Goal: Obtain resource: Download file/media

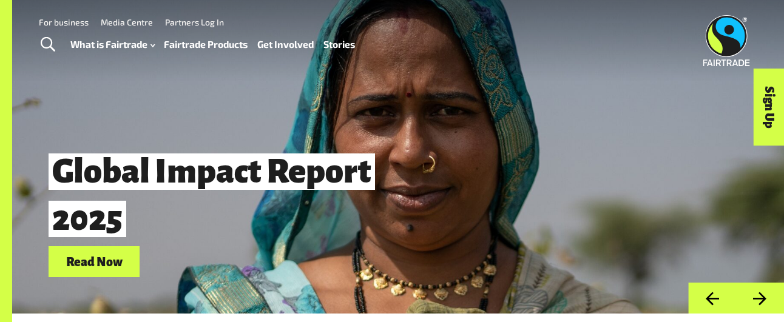
click at [93, 254] on link "Read Now" at bounding box center [94, 261] width 91 height 31
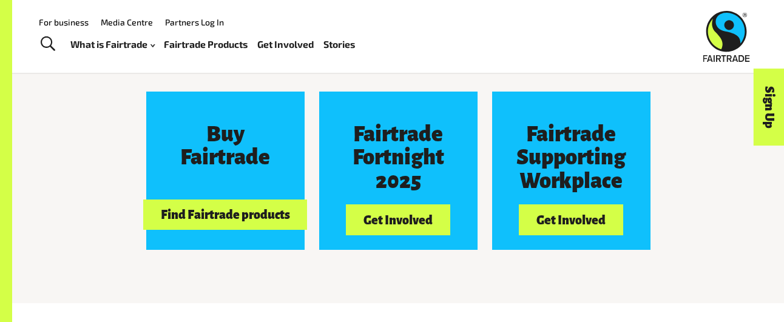
scroll to position [1035, 0]
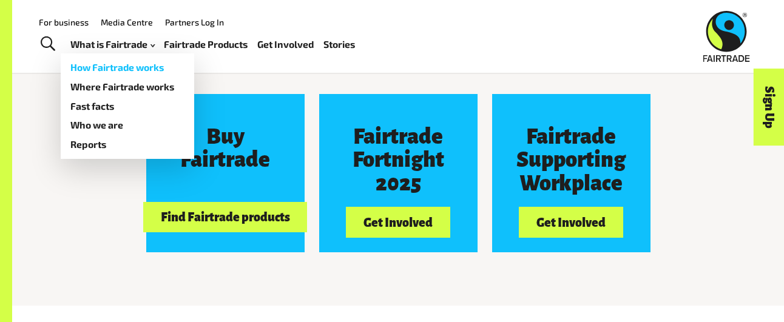
click at [97, 66] on link "How Fairtrade works" at bounding box center [128, 67] width 134 height 19
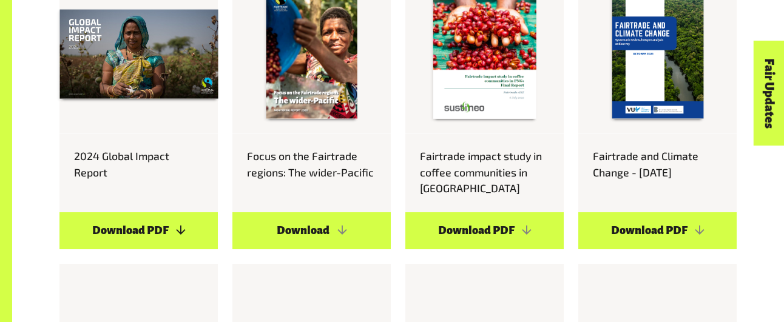
scroll to position [733, 0]
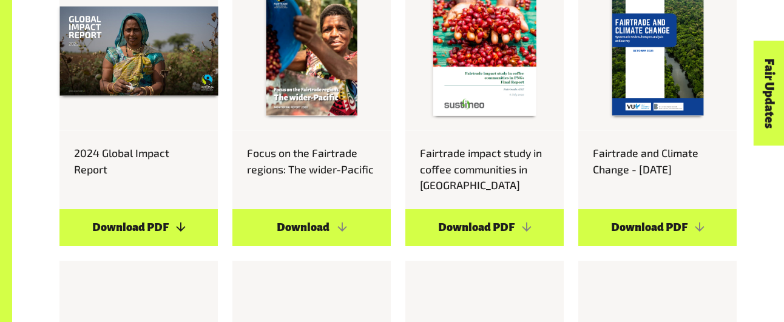
click at [127, 231] on link "Download PDF" at bounding box center [138, 227] width 158 height 37
